Goal: Transaction & Acquisition: Purchase product/service

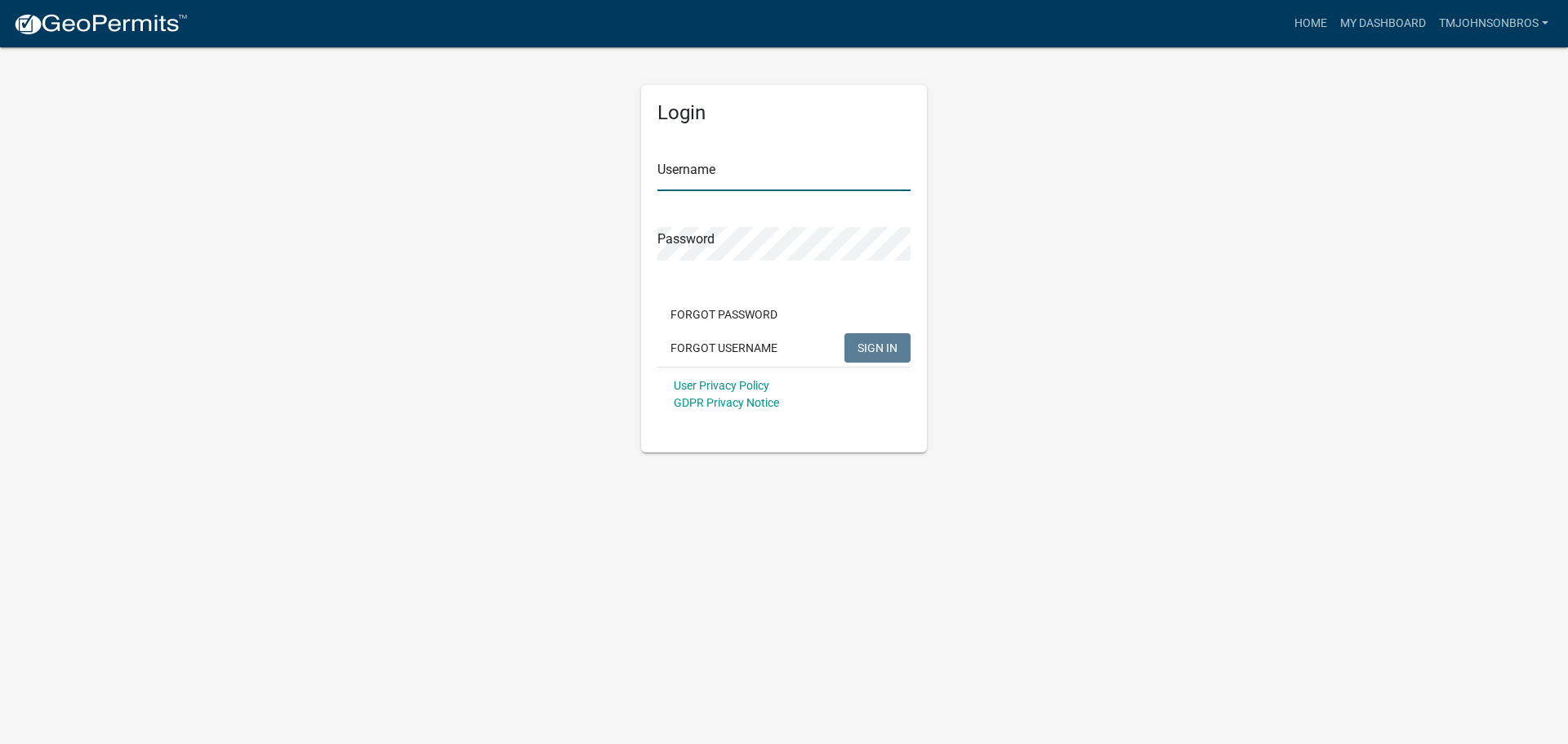
type input "TMJohnsonBros"
click at [891, 333] on div "Forgot Password Forgot Username SIGN IN" at bounding box center [784, 333] width 253 height 67
click at [903, 346] on button "SIGN IN" at bounding box center [878, 348] width 66 height 29
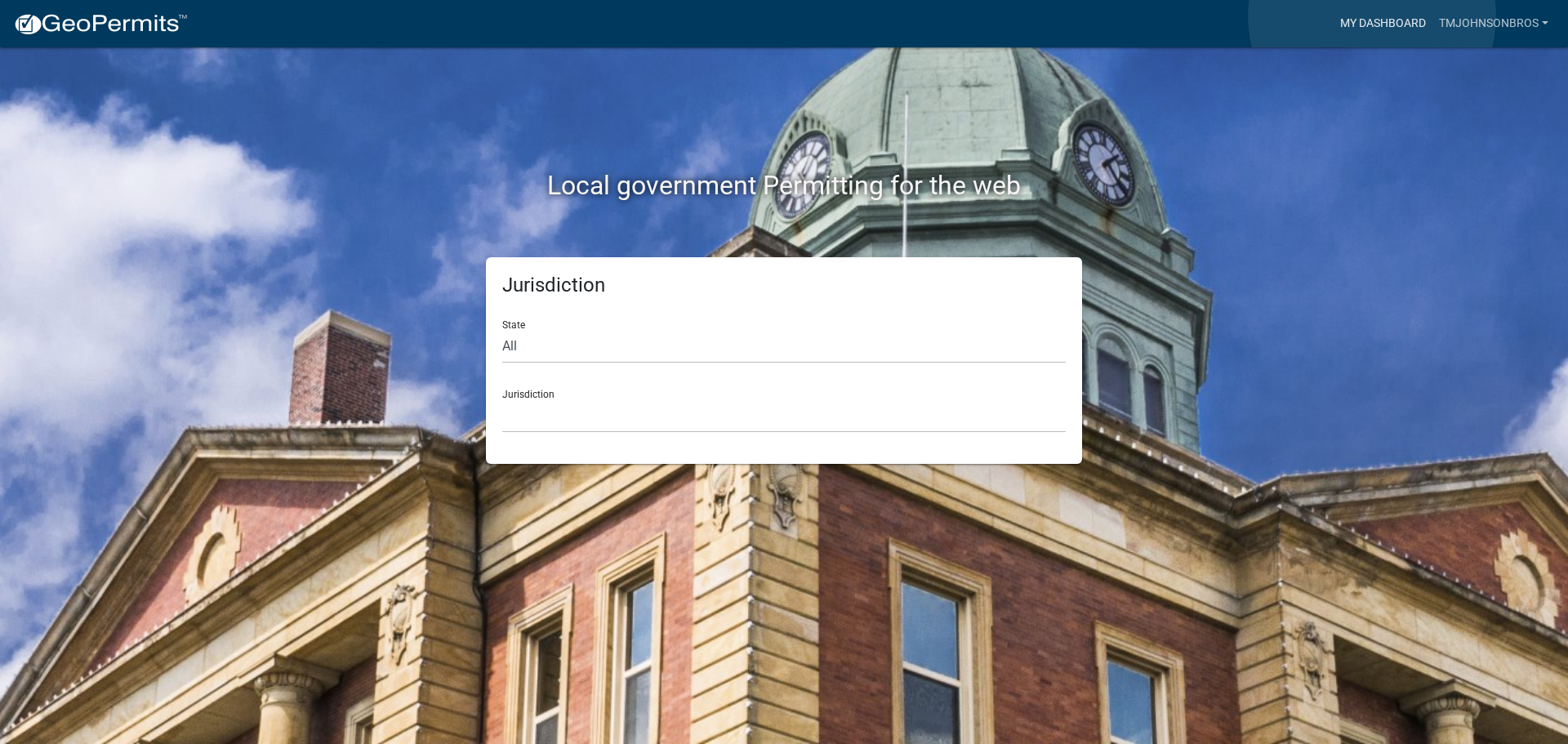
click at [1372, 16] on link "My Dashboard" at bounding box center [1384, 23] width 99 height 31
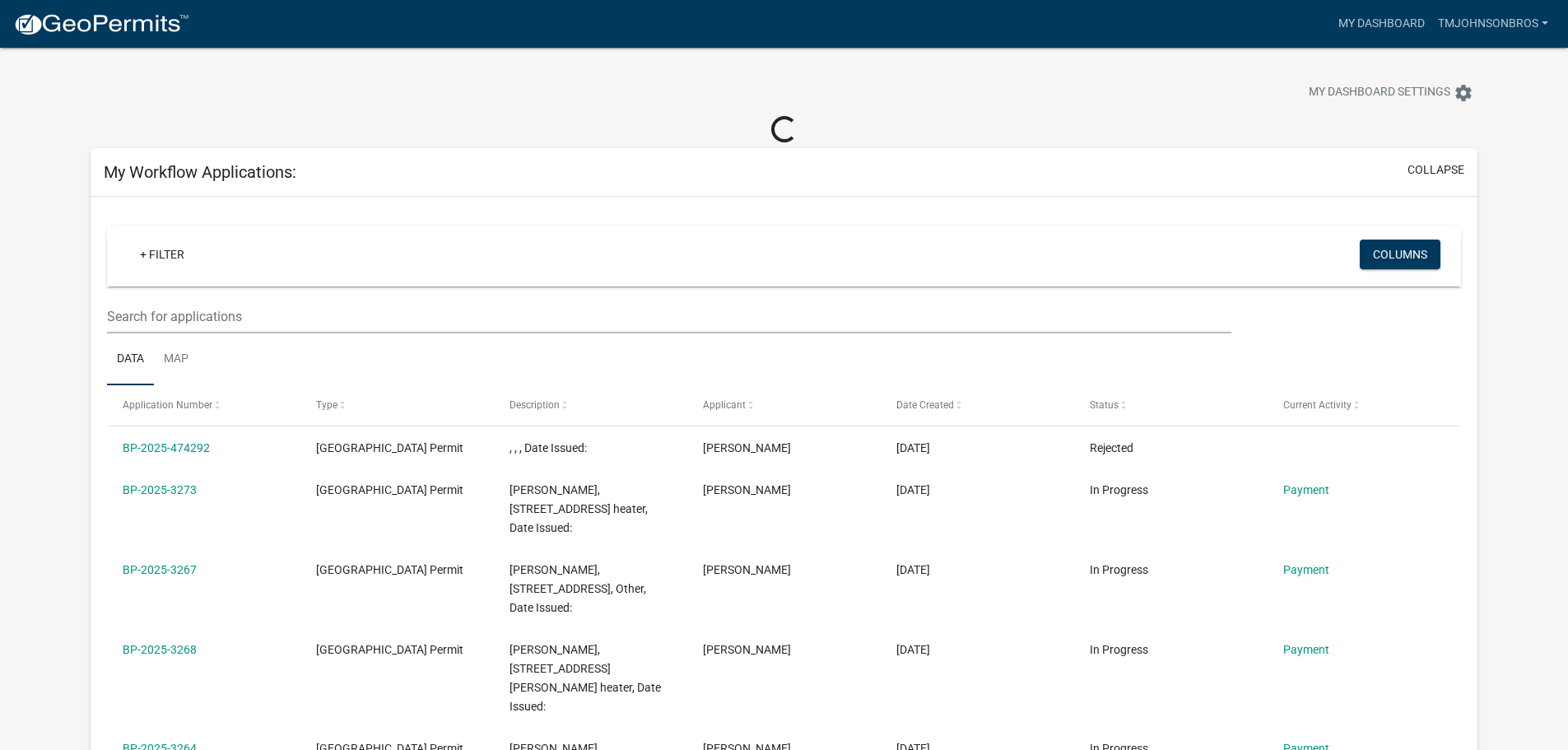
scroll to position [82, 0]
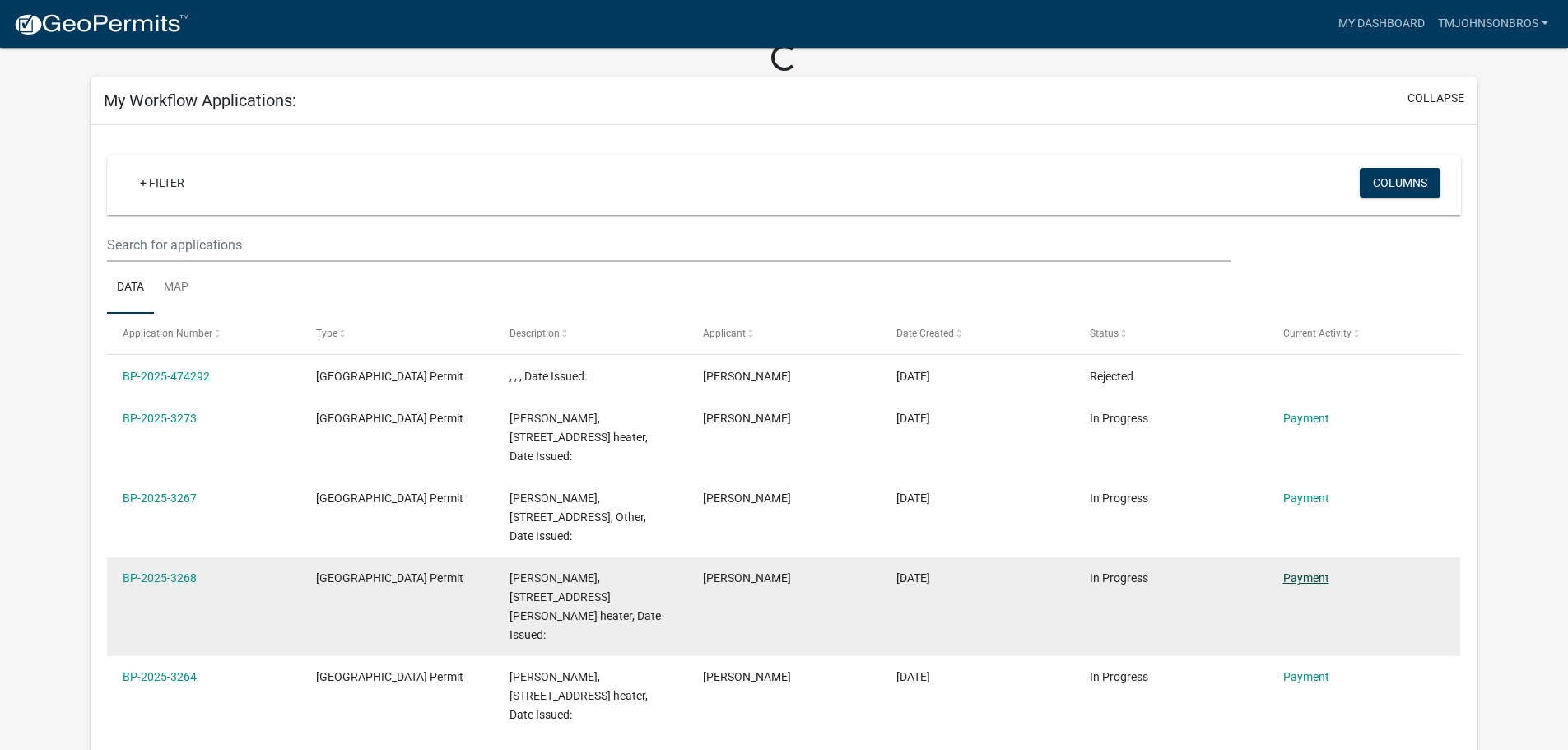
click at [1317, 576] on link "Payment" at bounding box center [1306, 578] width 46 height 13
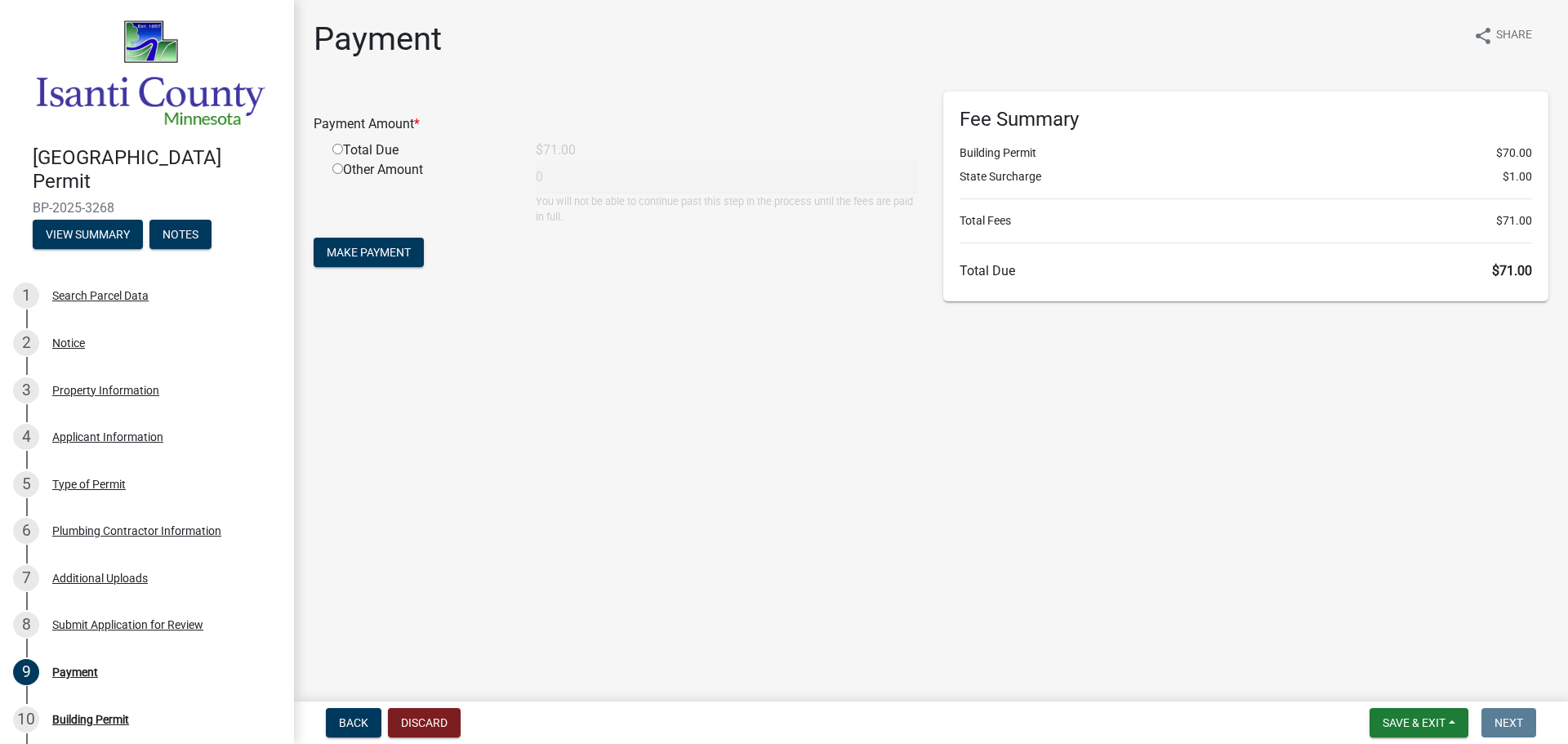
click at [339, 150] on input "radio" at bounding box center [338, 149] width 10 height 10
radio input "true"
type input "71"
click at [408, 246] on span "Make Payment" at bounding box center [368, 252] width 84 height 13
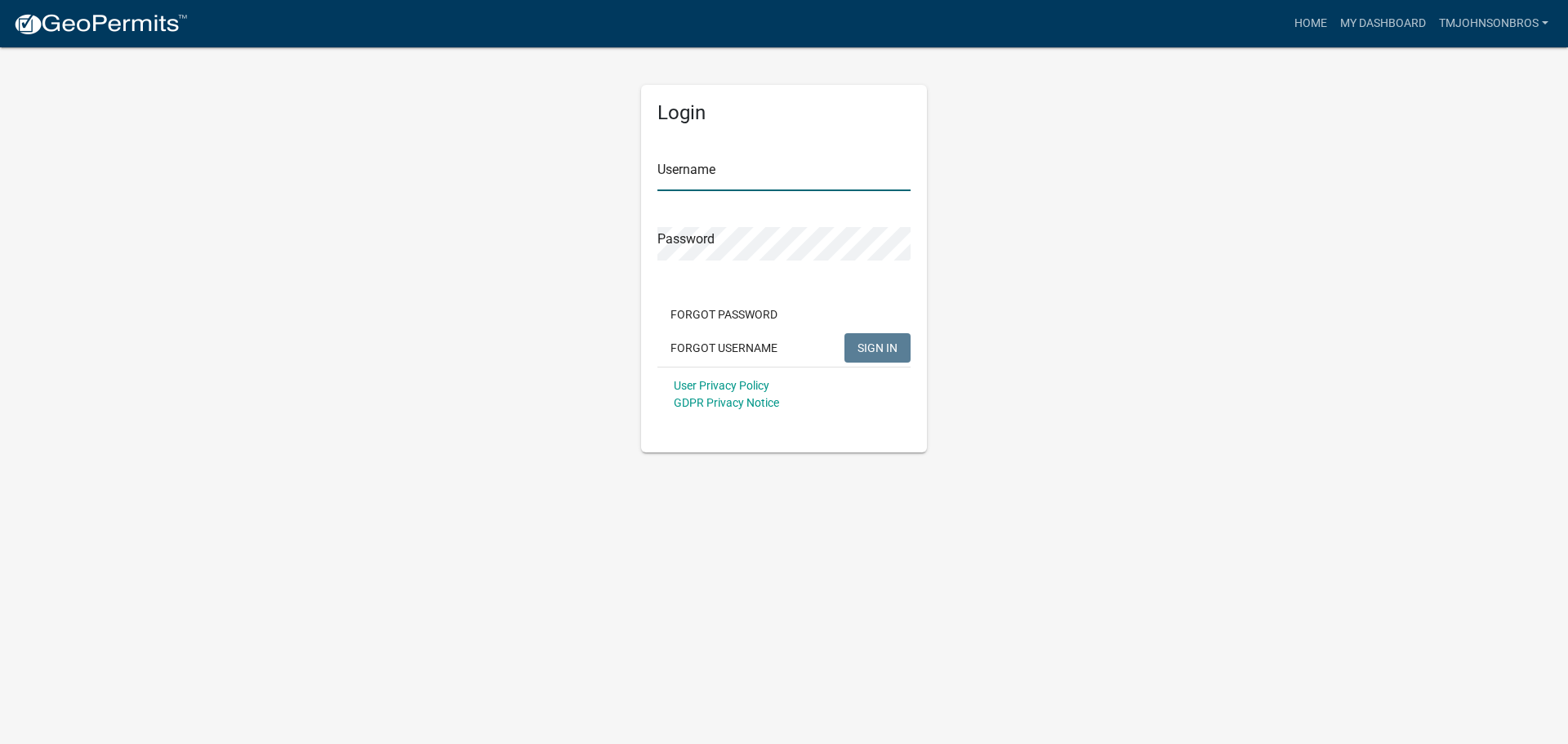
type input "TMJohnsonBros"
click at [905, 354] on button "SIGN IN" at bounding box center [878, 348] width 66 height 29
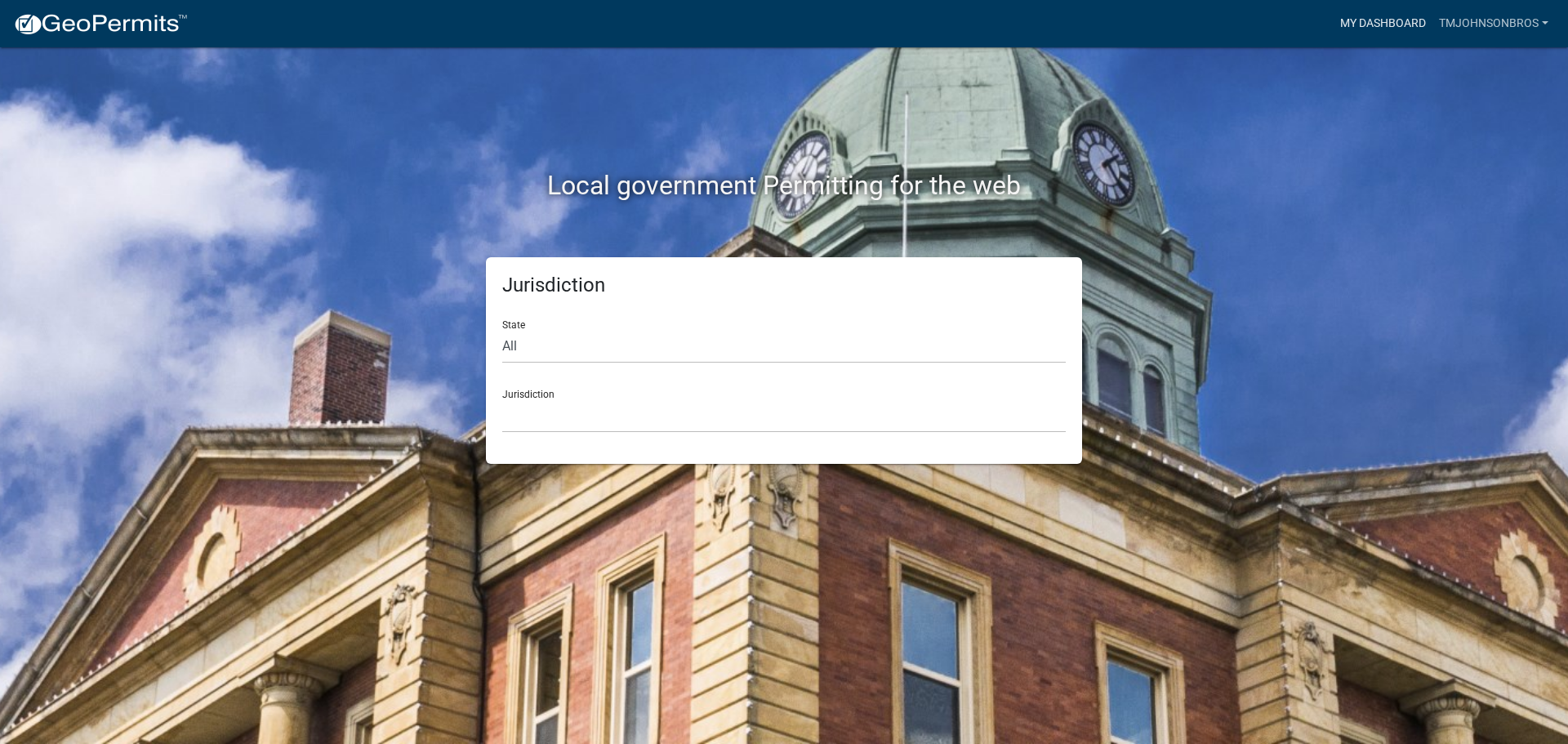
click at [1400, 24] on link "My Dashboard" at bounding box center [1384, 23] width 99 height 31
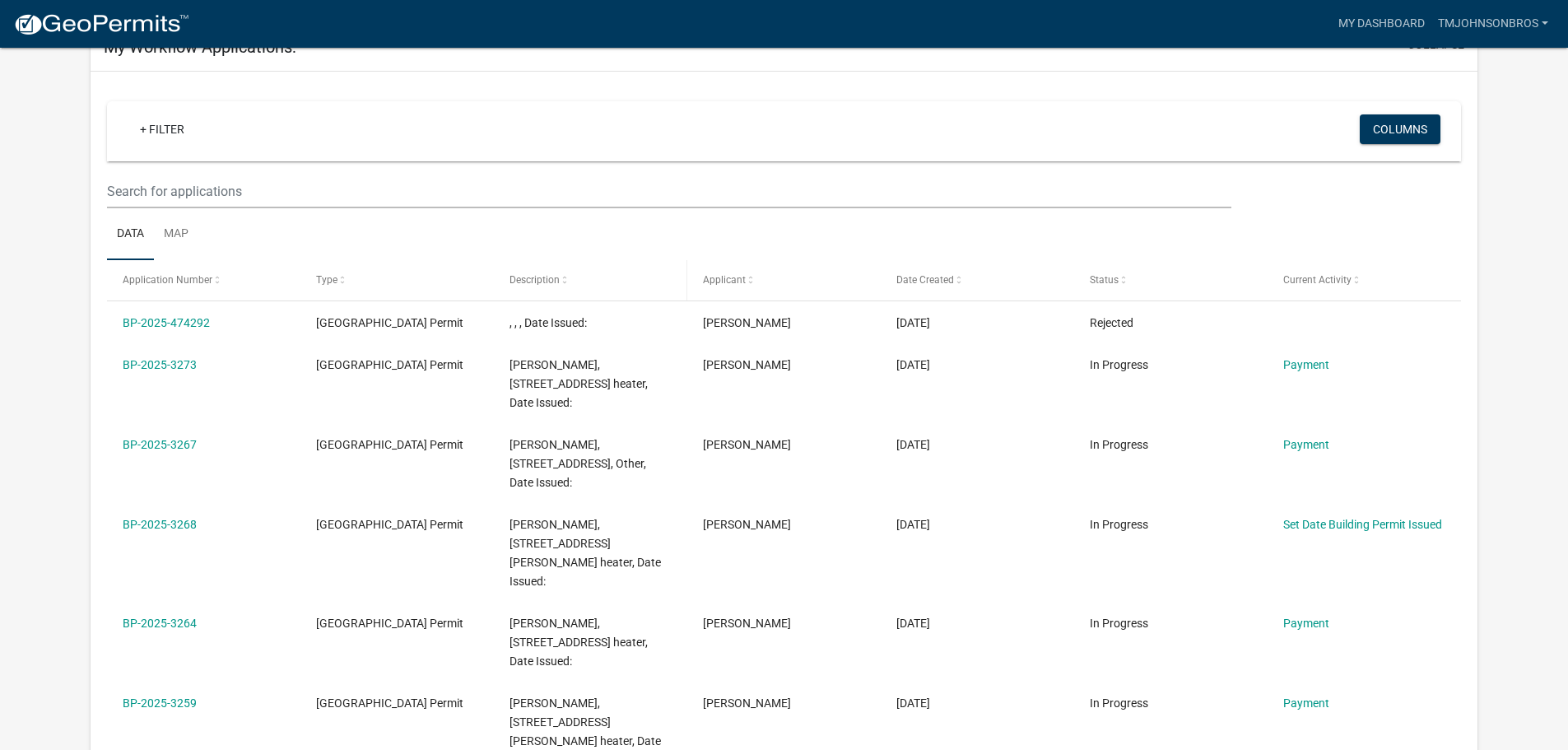
scroll to position [165, 0]
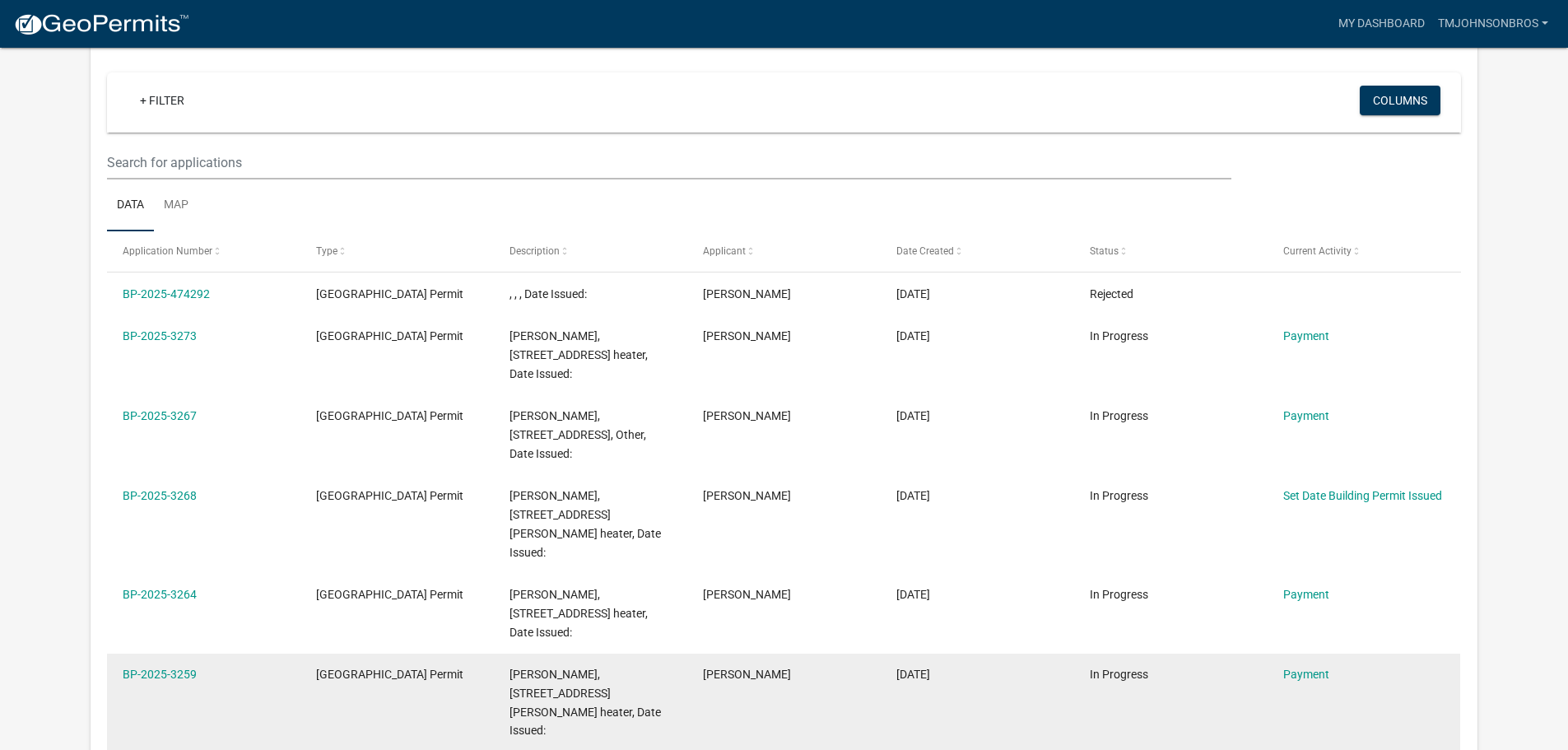
click at [1313, 665] on div "Payment" at bounding box center [1364, 675] width 161 height 19
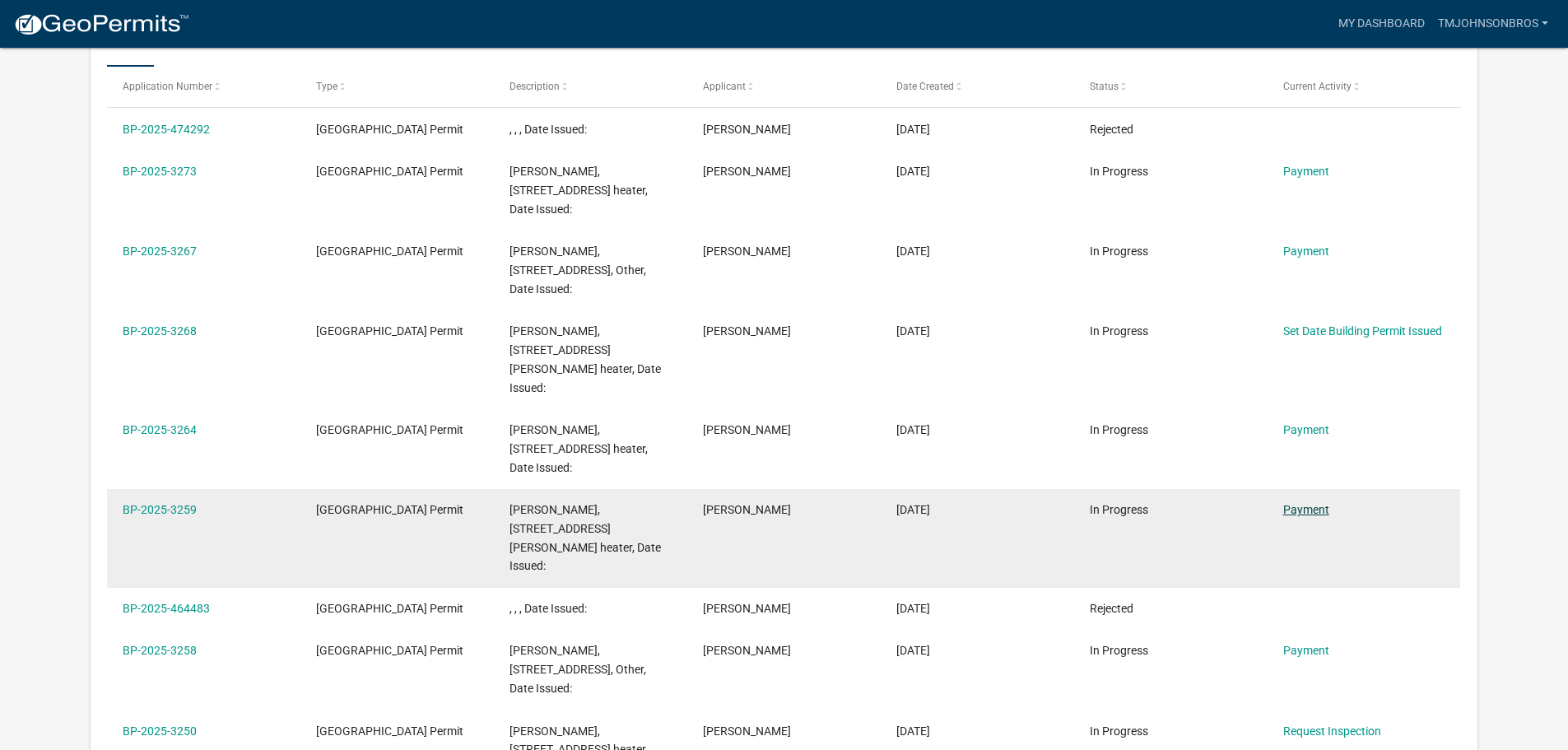
click at [107, 486] on datatable-scroller "BP-2025-474292 Isanti County Building Permit , , , Date Issued: Ashley Schultz …" at bounding box center [107, 489] width 0 height 762
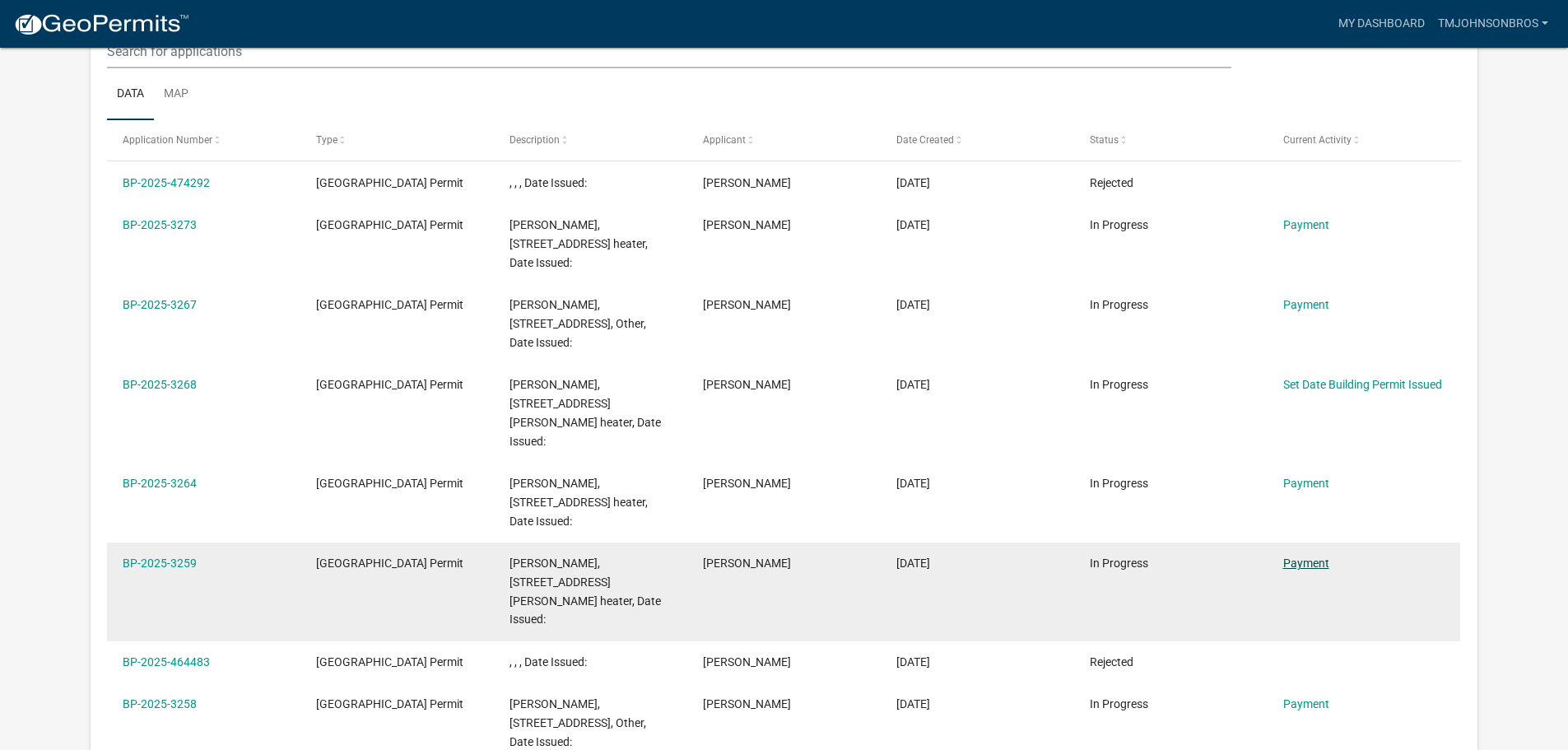
scroll to position [218, 0]
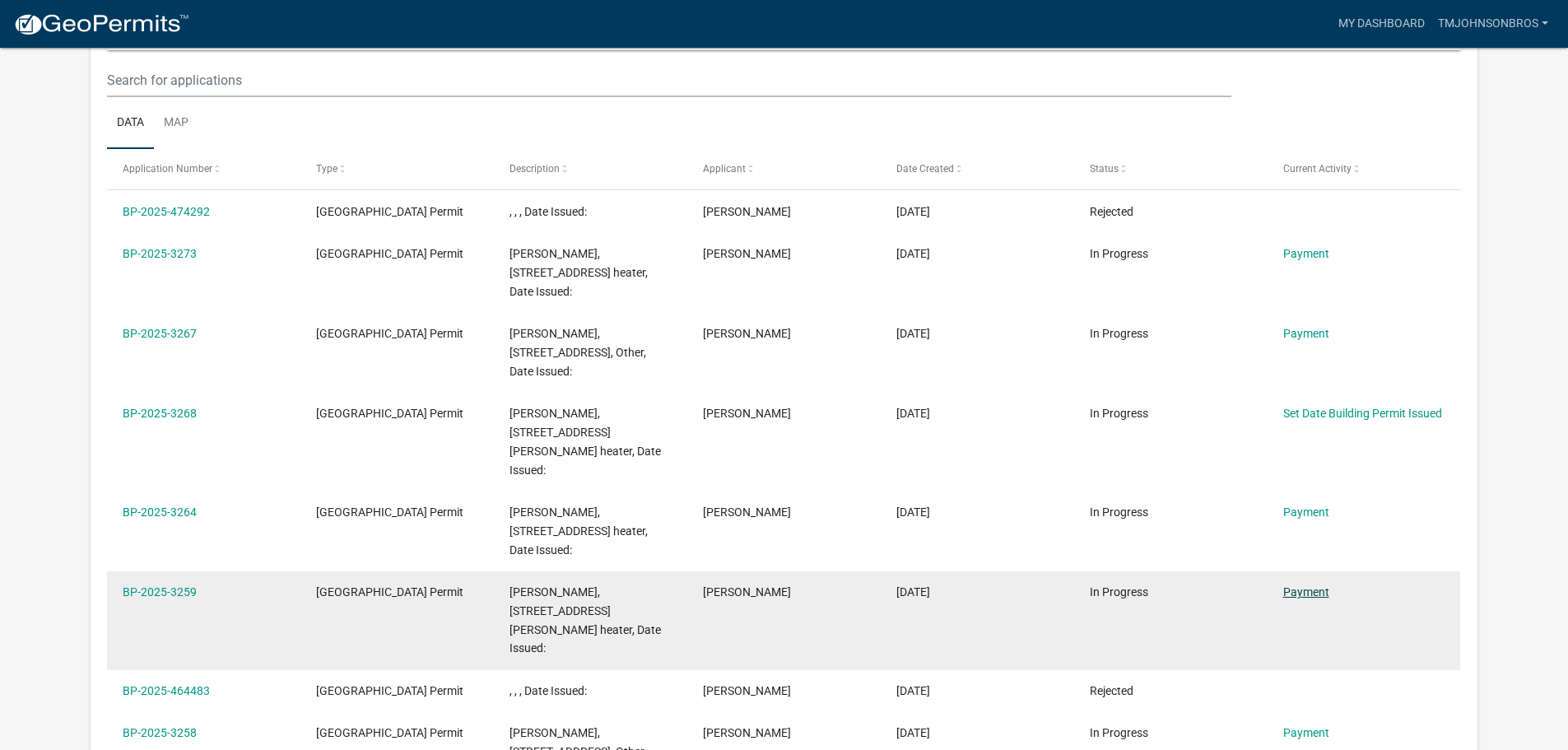
drag, startPoint x: 1271, startPoint y: 555, endPoint x: 1304, endPoint y: 575, distance: 38.6
click at [1286, 572] on datatable-body-cell "Payment" at bounding box center [1364, 621] width 194 height 99
click at [1306, 586] on link "Payment" at bounding box center [1306, 592] width 46 height 13
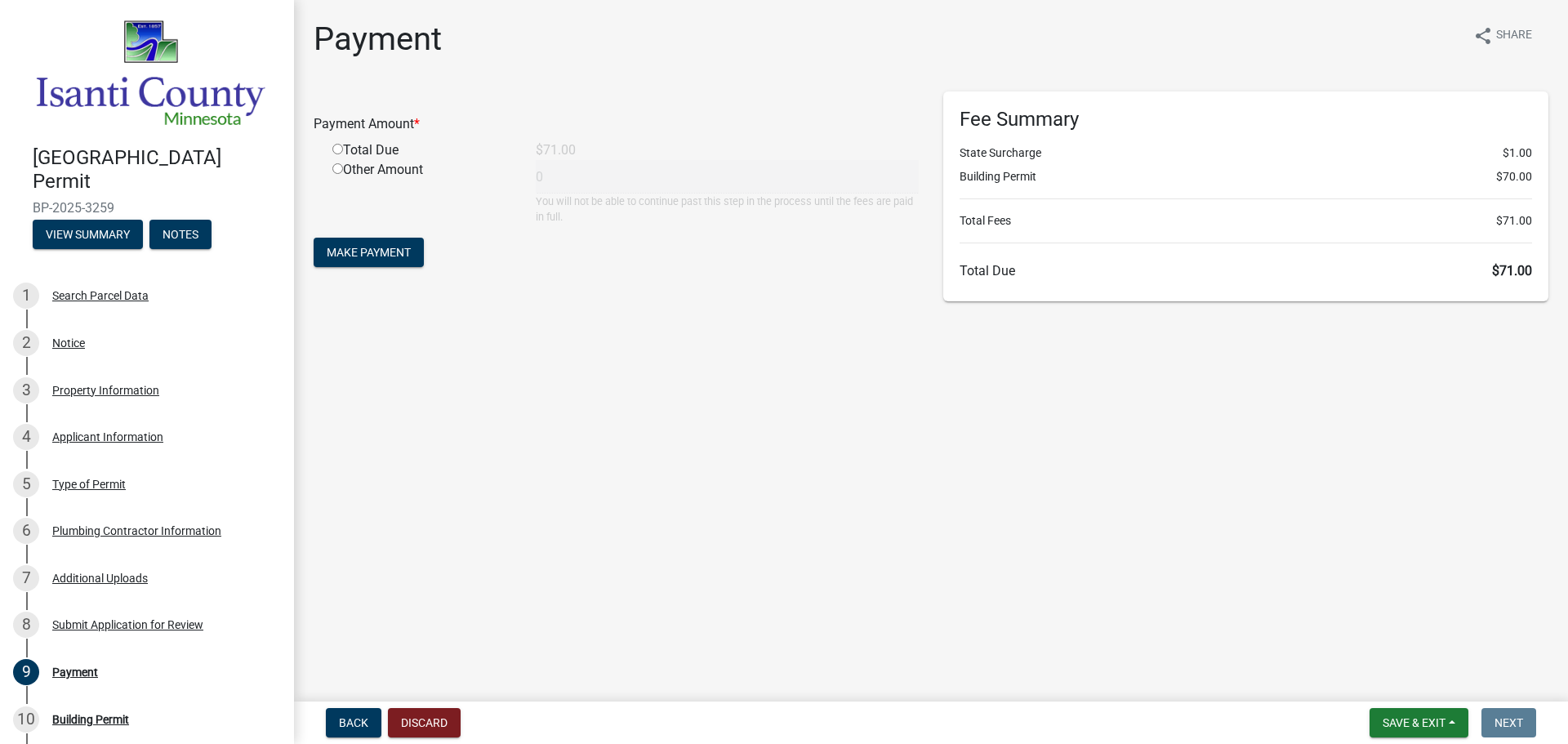
click at [333, 153] on div "Total Due" at bounding box center [422, 150] width 203 height 20
click at [338, 152] on input "radio" at bounding box center [338, 149] width 10 height 10
radio input "true"
type input "71"
click at [402, 251] on span "Make Payment" at bounding box center [368, 252] width 84 height 13
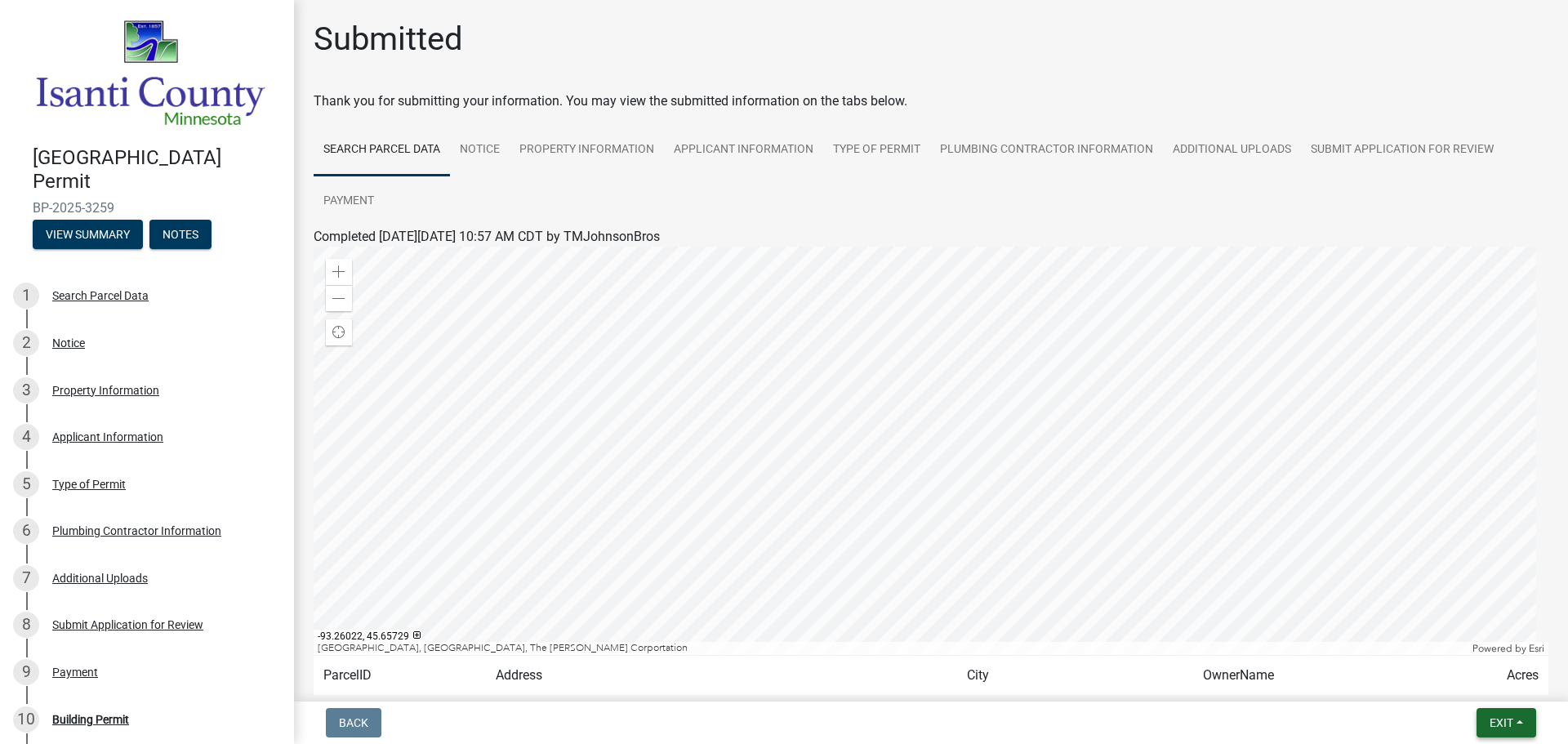
click at [1504, 724] on span "Exit" at bounding box center [1501, 722] width 23 height 13
click at [1479, 672] on button "Save & Exit" at bounding box center [1471, 680] width 131 height 39
